Goal: Check status: Check status

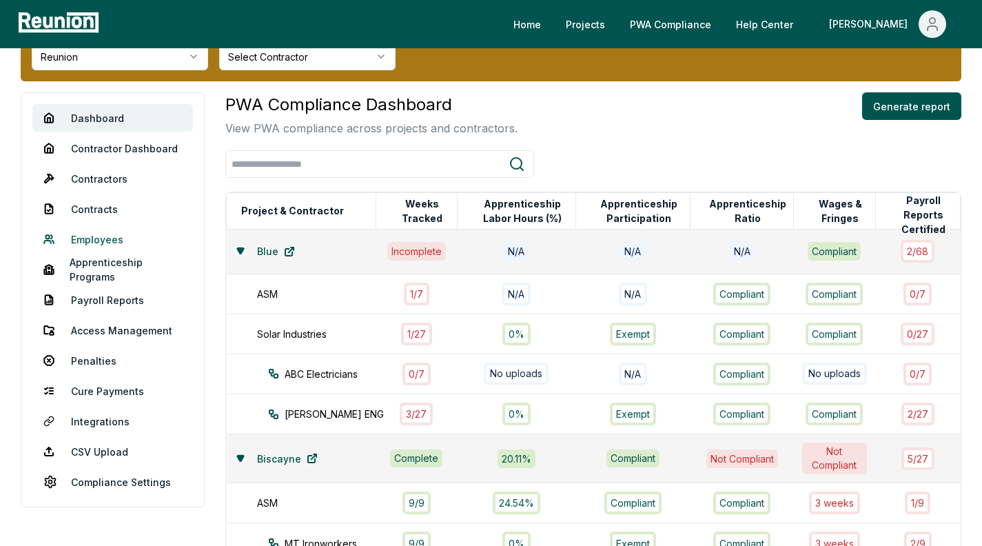
scroll to position [65, 0]
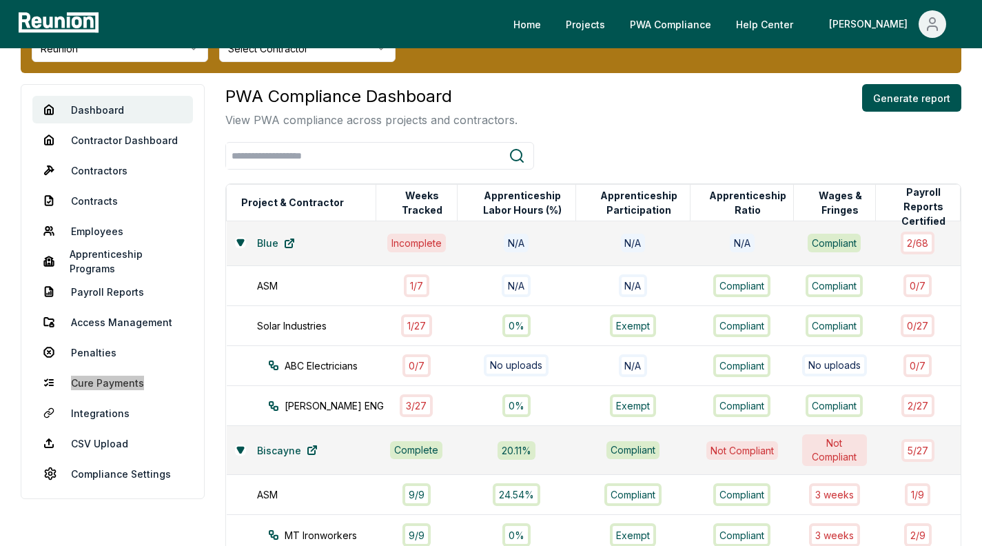
drag, startPoint x: 113, startPoint y: 386, endPoint x: 250, endPoint y: 7, distance: 403.0
click at [0, 0] on div "Home Projects PWA Compliance Help Center [PERSON_NAME] Admin sponsor override R…" at bounding box center [491, 415] width 982 height 961
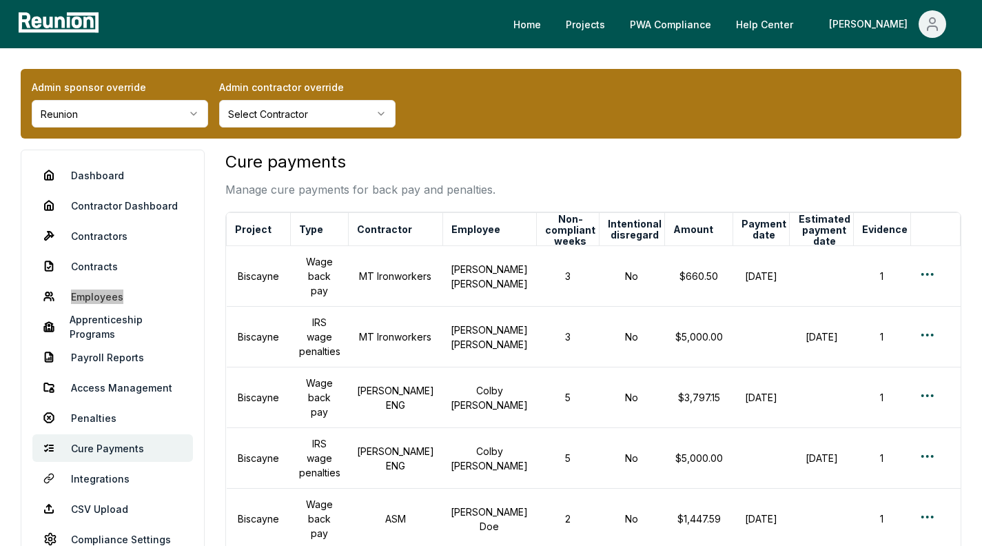
drag, startPoint x: 93, startPoint y: 297, endPoint x: 392, endPoint y: 0, distance: 421.5
click at [0, 0] on div "Home Projects PWA Compliance Help Center Archisha Admin sponsor override Reunio…" at bounding box center [491, 552] width 982 height 1105
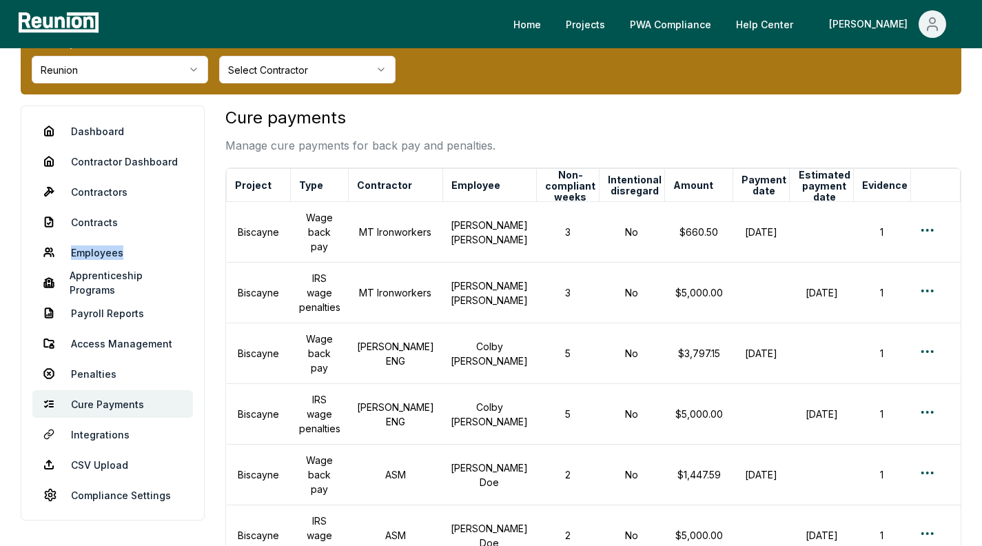
scroll to position [17, 0]
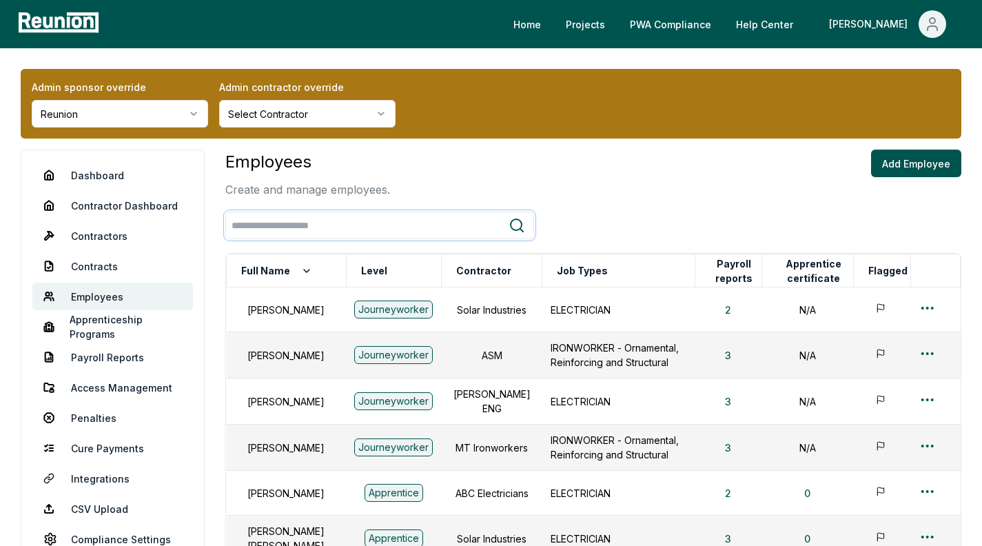
click at [300, 237] on input "search" at bounding box center [367, 225] width 283 height 25
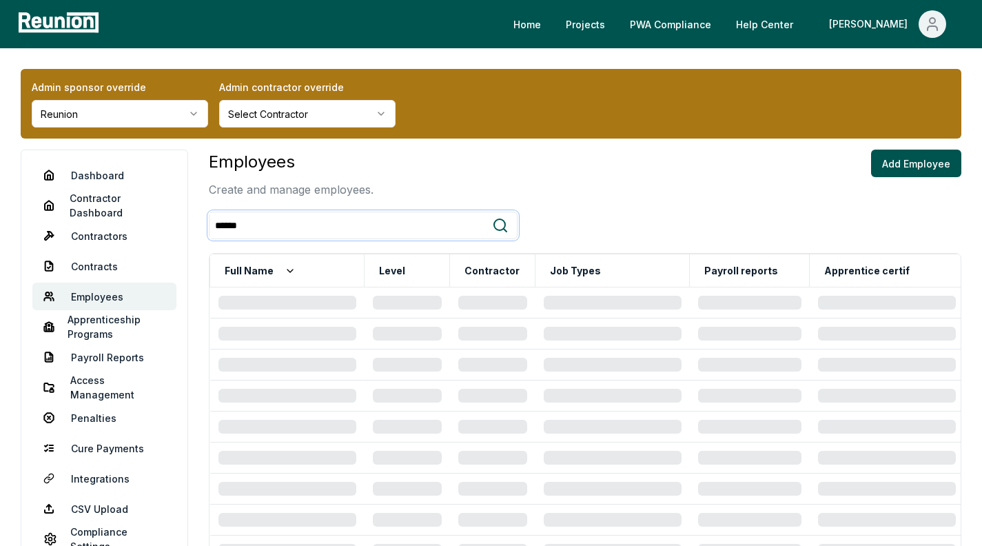
type input "******"
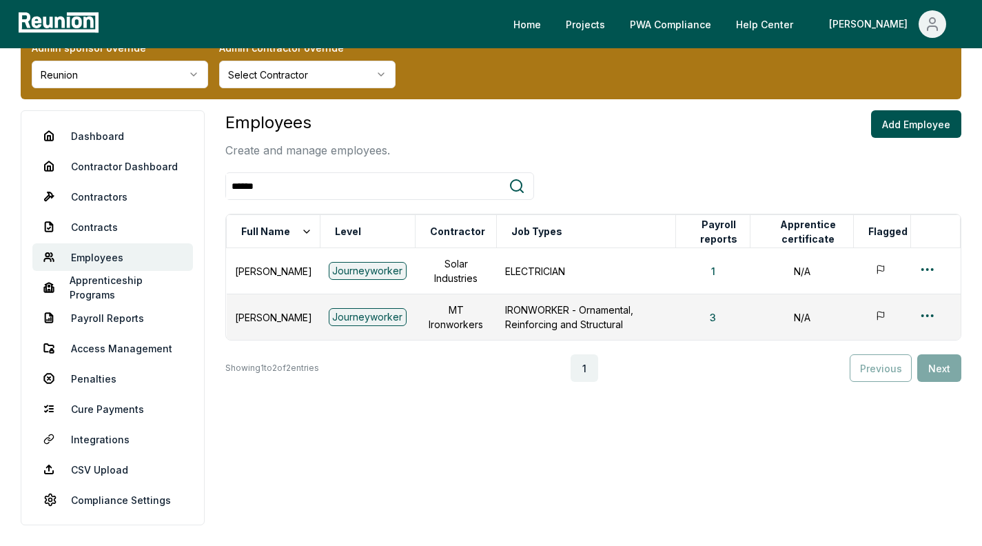
scroll to position [39, 0]
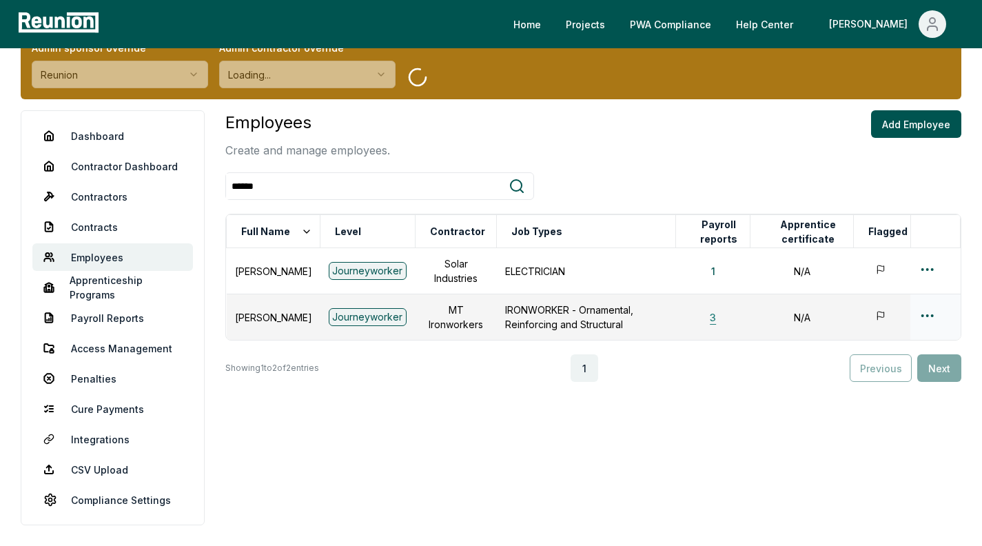
click at [717, 318] on button "3" at bounding box center [713, 317] width 28 height 28
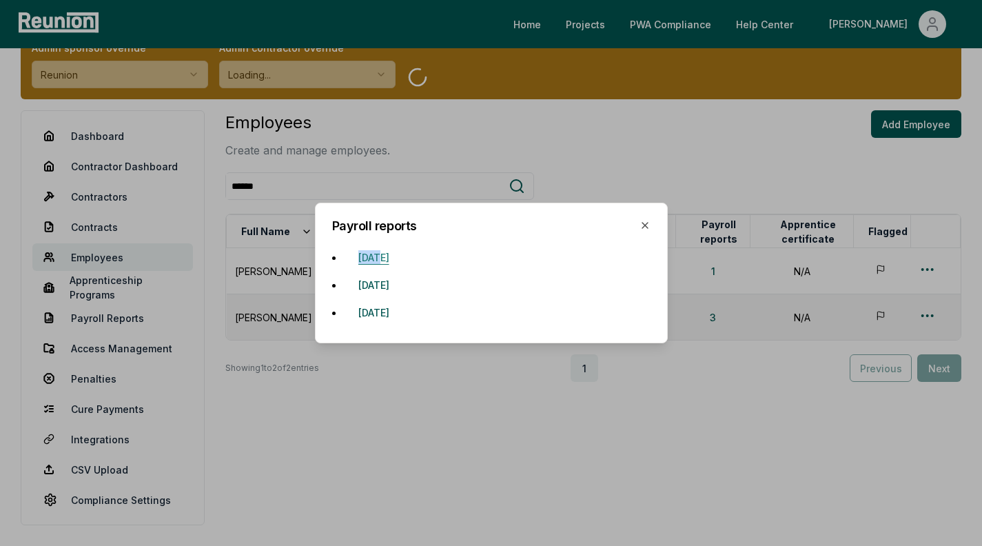
click at [394, 257] on button "July 7, 2024" at bounding box center [373, 257] width 53 height 28
click at [378, 263] on button "July 7, 2024" at bounding box center [373, 257] width 53 height 28
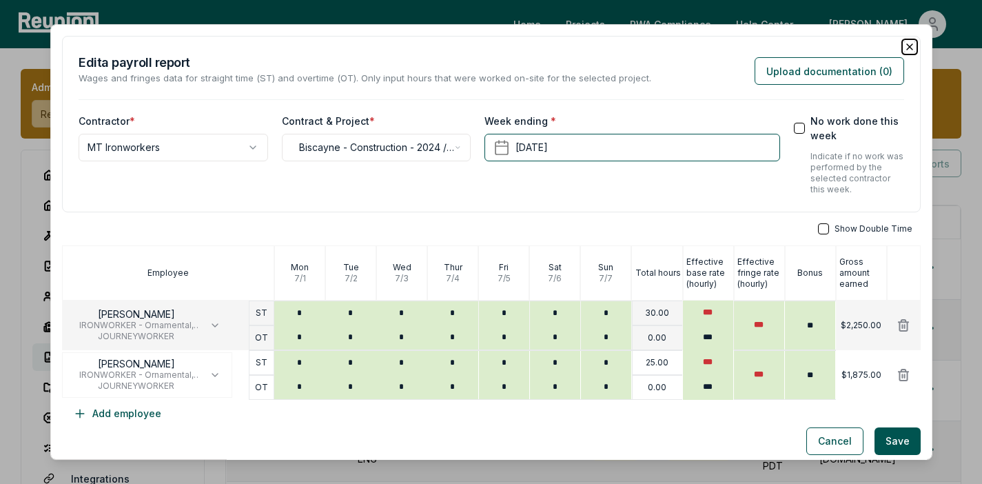
click at [906, 50] on icon "button" at bounding box center [909, 46] width 11 height 11
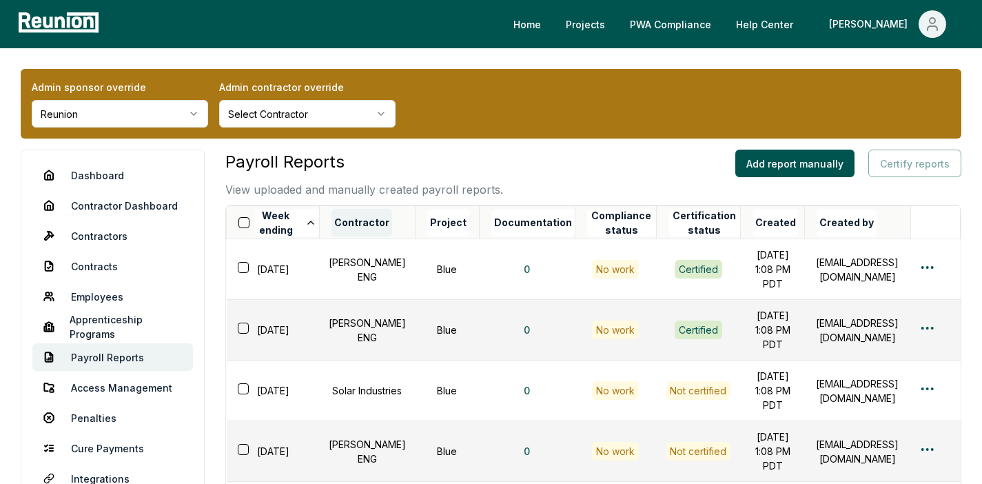
click at [369, 213] on button "Contractor" at bounding box center [361, 223] width 61 height 28
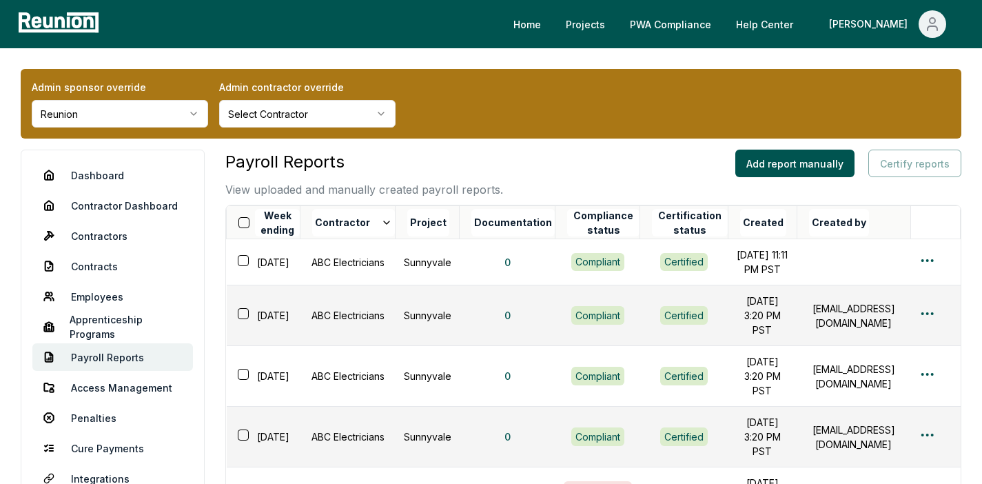
click at [369, 213] on button "Contractor" at bounding box center [353, 223] width 83 height 28
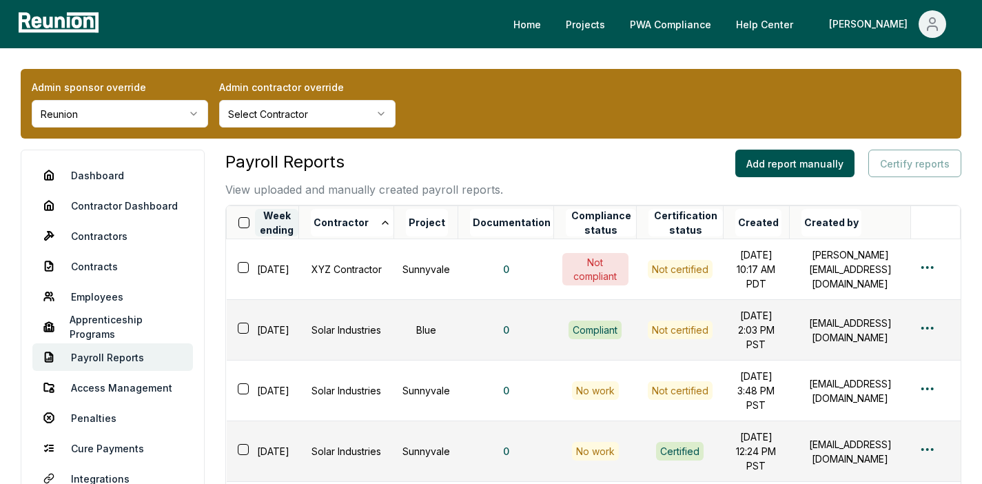
click at [286, 213] on button "Week ending" at bounding box center [276, 223] width 43 height 28
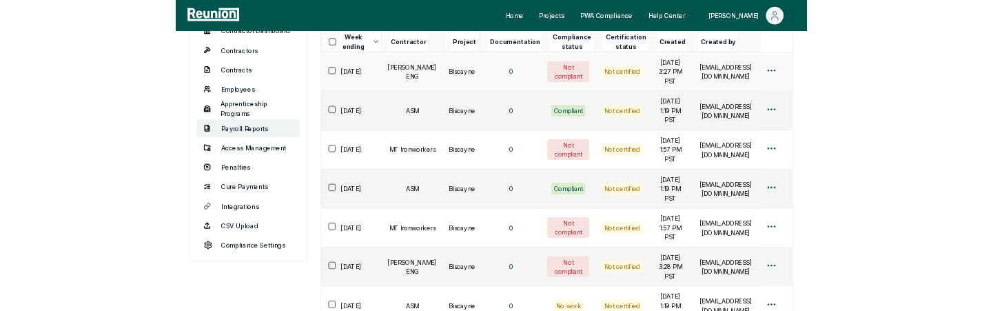
scroll to position [123, 0]
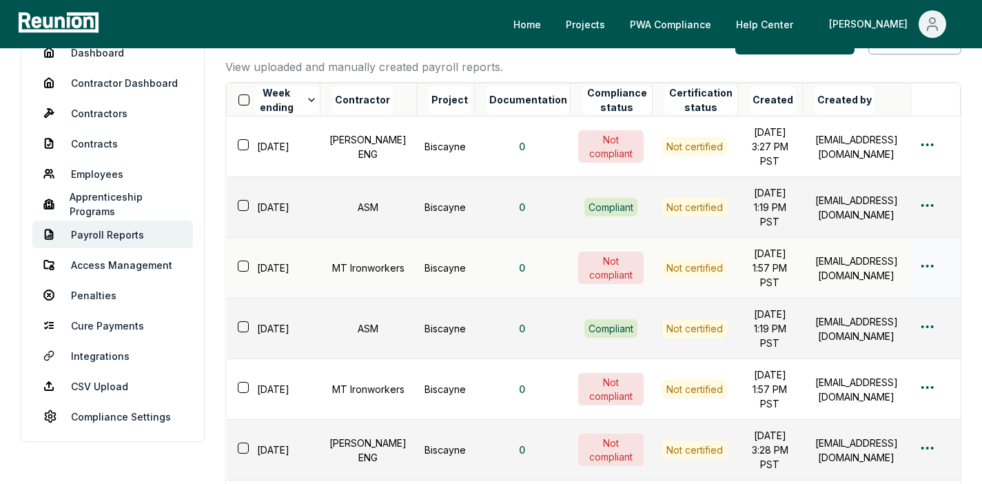
click at [927, 213] on html "Please visit us on your desktop We're working on making our marketplace mobile-…" at bounding box center [491, 386] width 982 height 1018
click at [876, 213] on div "Edit" at bounding box center [904, 320] width 131 height 23
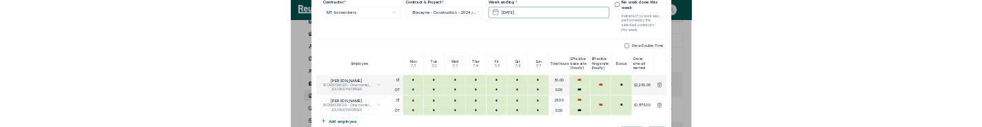
scroll to position [112, 0]
